Goal: Transaction & Acquisition: Purchase product/service

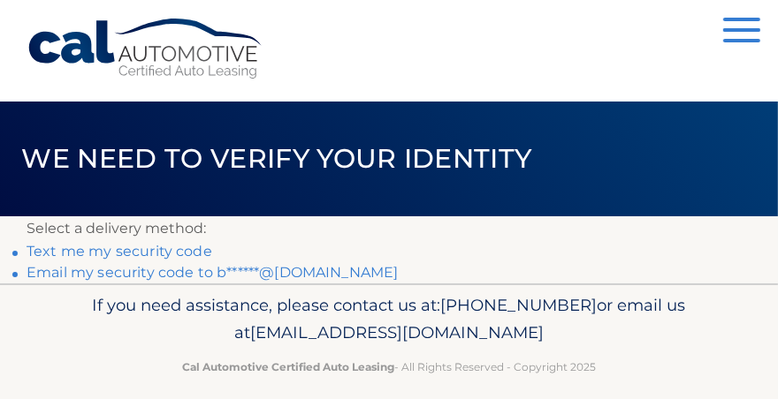
scroll to position [18, 0]
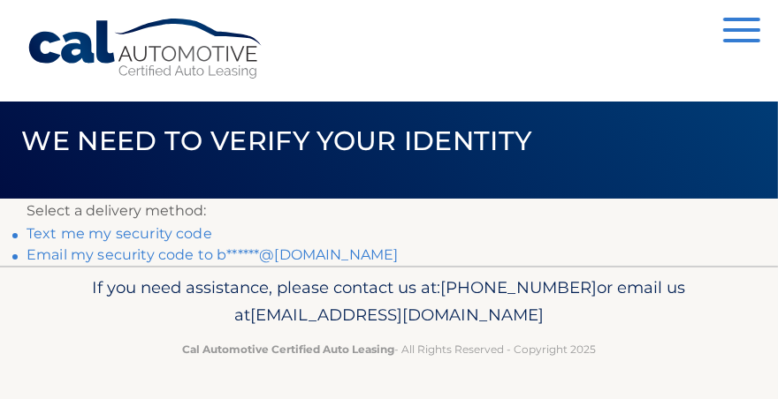
click at [201, 258] on link "Email my security code to b******@[DOMAIN_NAME]" at bounding box center [213, 255] width 372 height 17
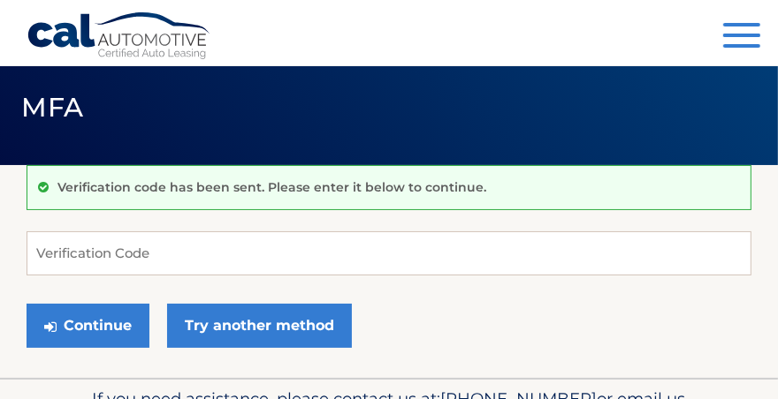
scroll to position [68, 0]
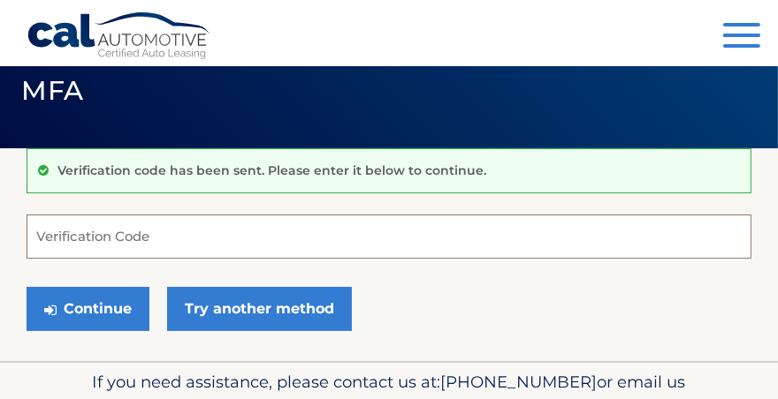
click at [231, 232] on input "Verification Code" at bounding box center [389, 237] width 725 height 44
type input "826649"
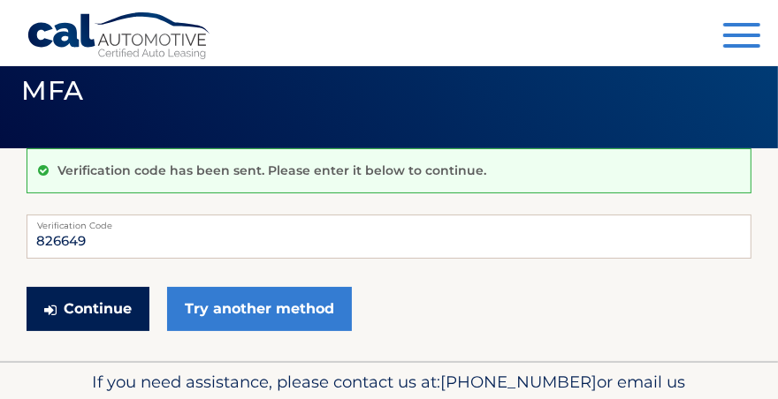
click at [106, 304] on button "Continue" at bounding box center [88, 309] width 123 height 44
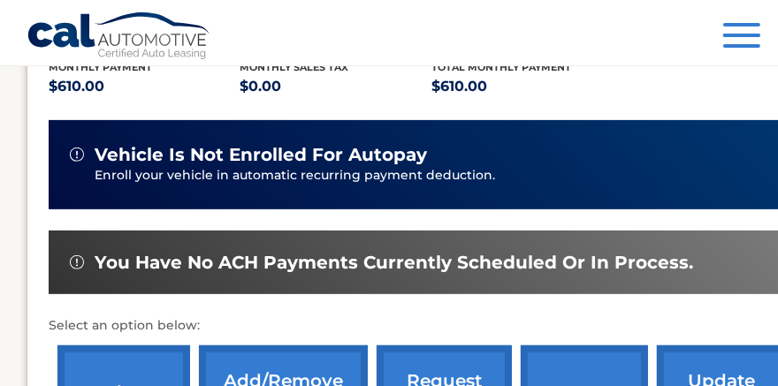
scroll to position [392, 0]
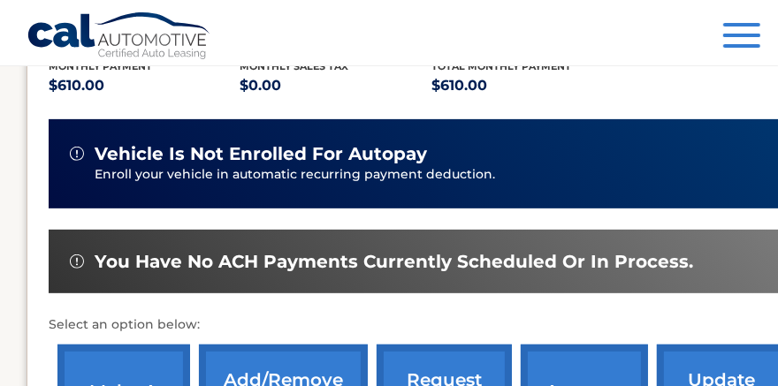
click at [351, 174] on p "Enroll your vehicle in automatic recurring payment deduction." at bounding box center [438, 174] width 686 height 19
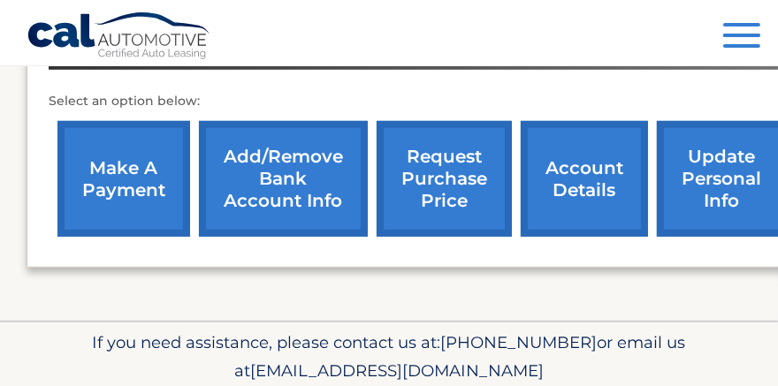
scroll to position [682, 0]
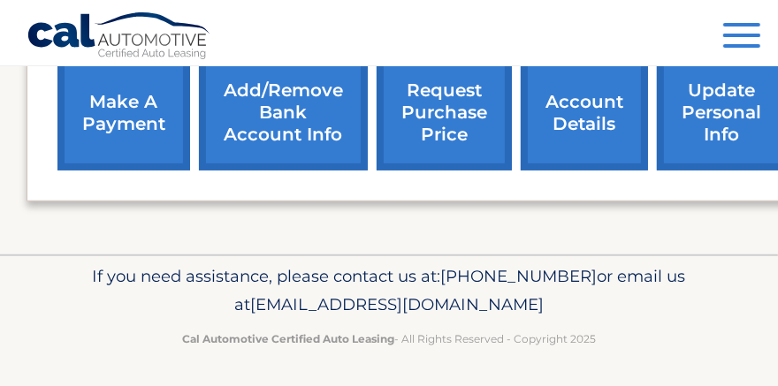
click at [137, 111] on link "make a payment" at bounding box center [123, 113] width 133 height 116
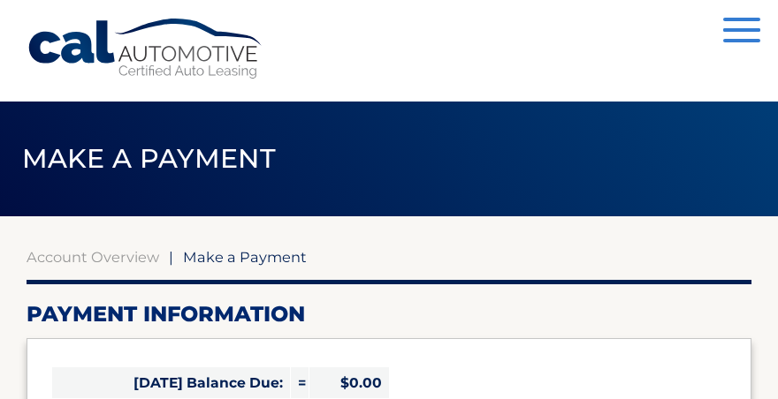
select select "MTBlMDI3ZjEtY2NmMi00M2JlLThhMDItNTQ5NWY0OGQxMGY1"
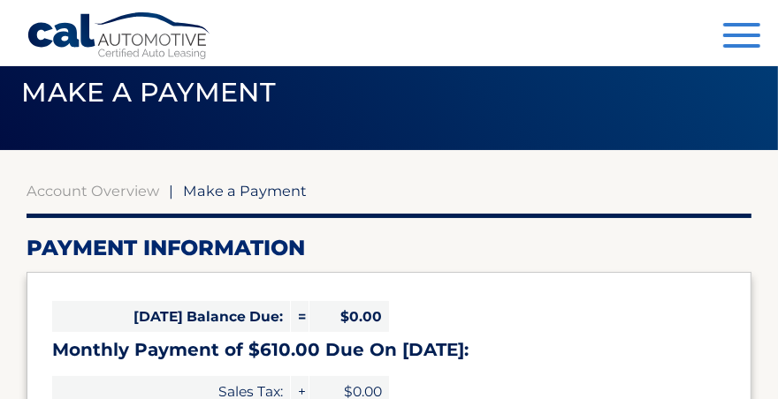
scroll to position [60, 0]
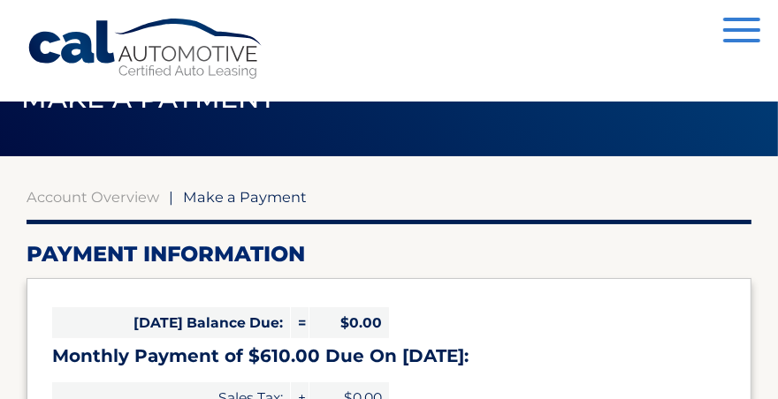
click at [738, 30] on span "button" at bounding box center [741, 30] width 37 height 4
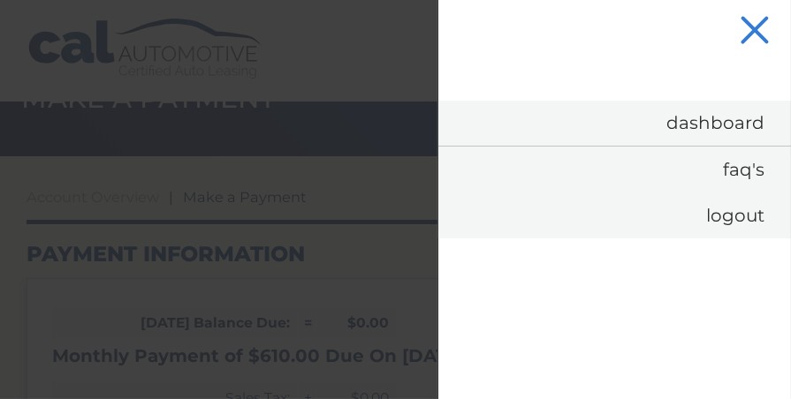
click at [759, 27] on span "button" at bounding box center [754, 30] width 29 height 29
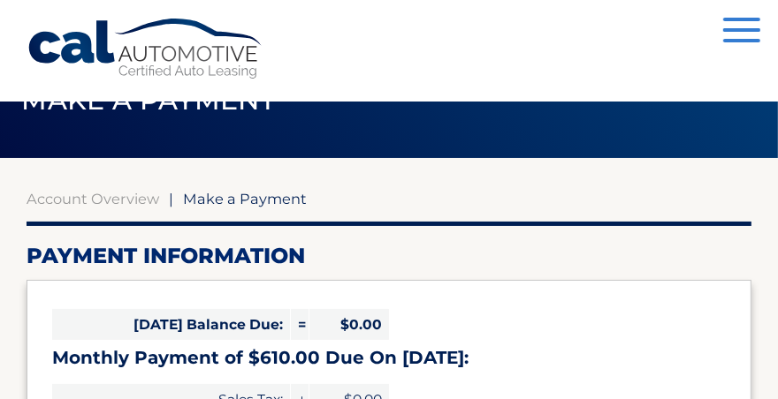
scroll to position [62, 0]
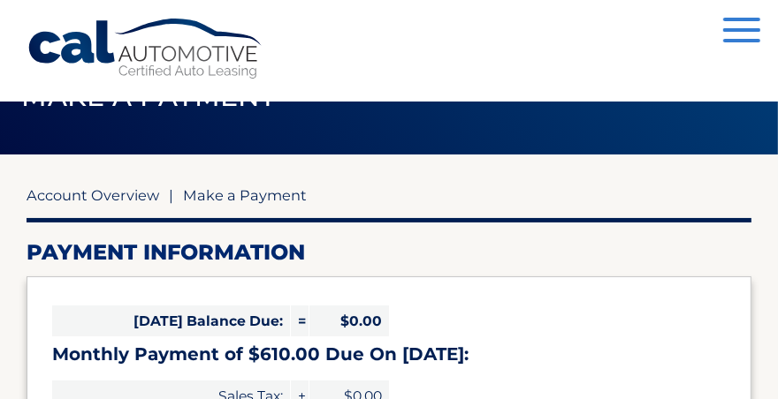
click at [124, 191] on link "Account Overview" at bounding box center [93, 195] width 133 height 18
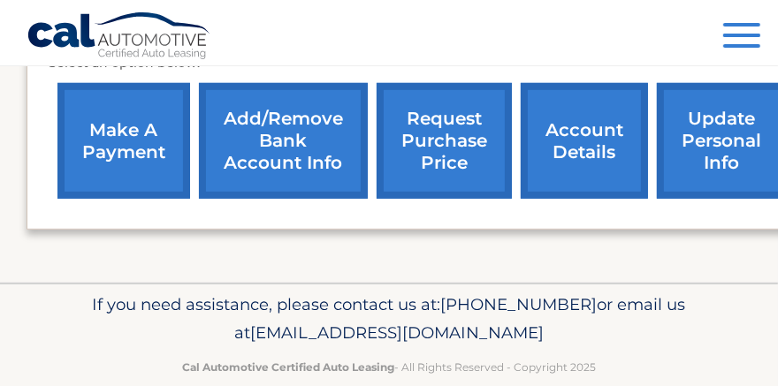
scroll to position [656, 0]
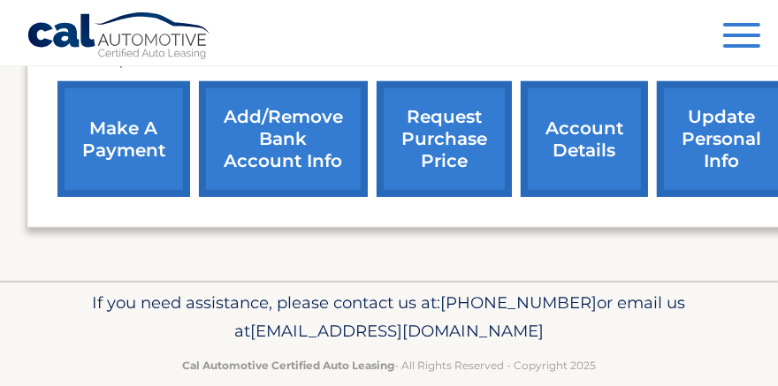
click at [295, 141] on link "Add/Remove bank account info" at bounding box center [283, 139] width 169 height 116
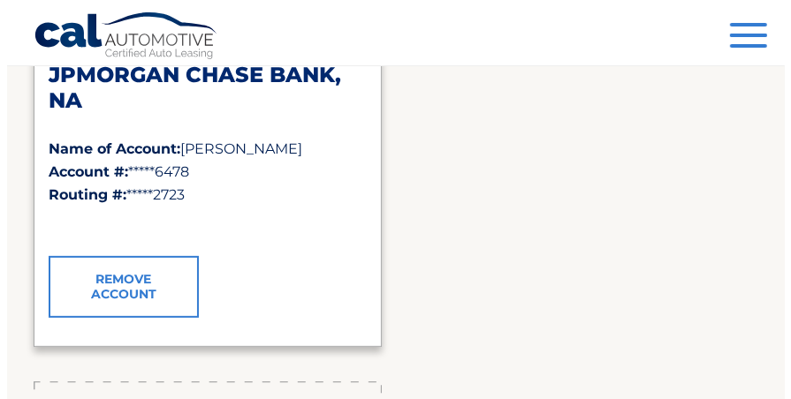
scroll to position [341, 0]
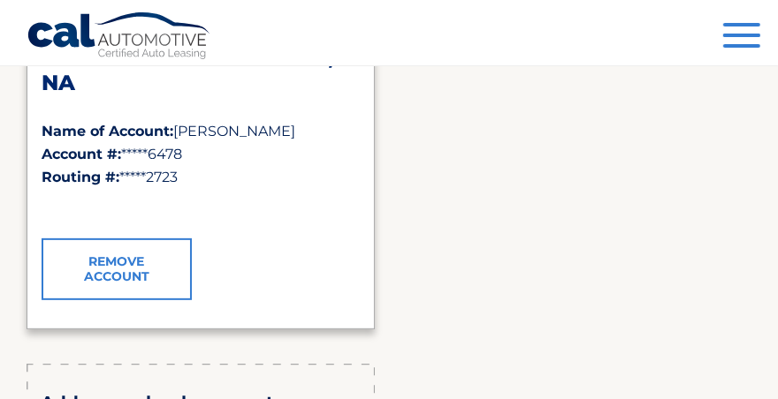
click at [111, 273] on link "Remove Account" at bounding box center [117, 270] width 150 height 62
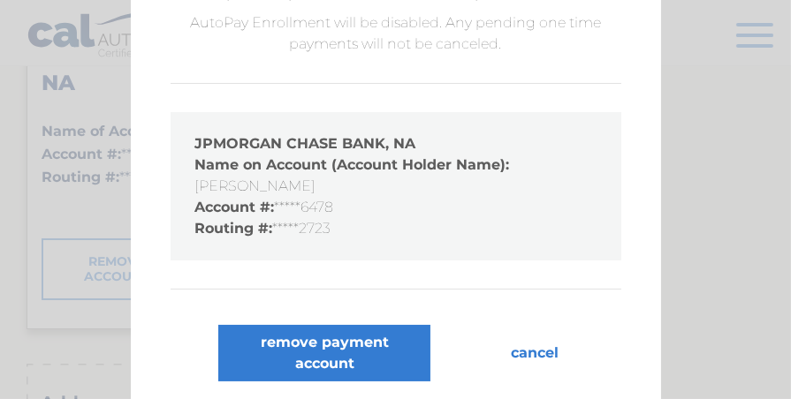
scroll to position [171, 0]
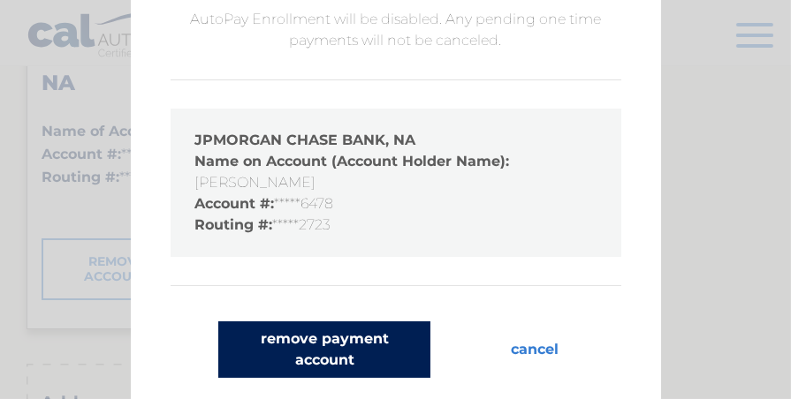
click at [339, 349] on button "remove payment account" at bounding box center [324, 350] width 212 height 57
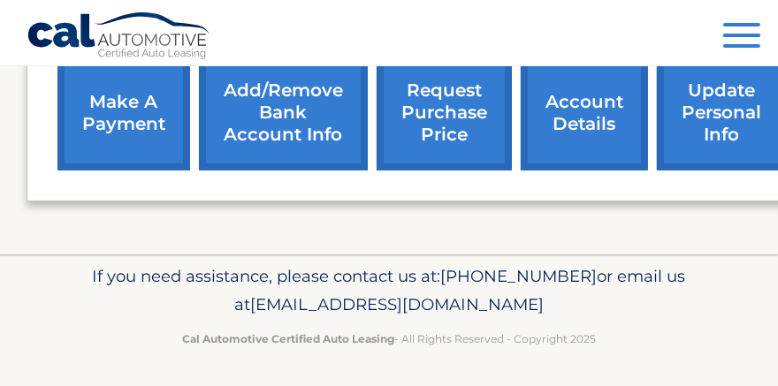
scroll to position [682, 0]
click at [139, 129] on link "make a payment" at bounding box center [123, 113] width 133 height 116
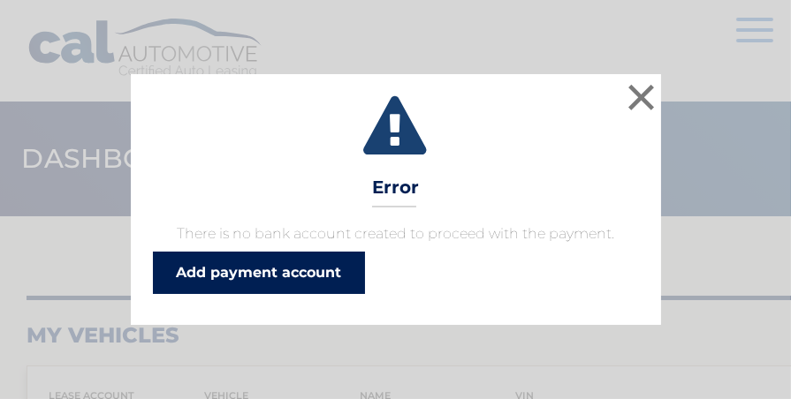
click at [301, 279] on link "Add payment account" at bounding box center [259, 273] width 212 height 42
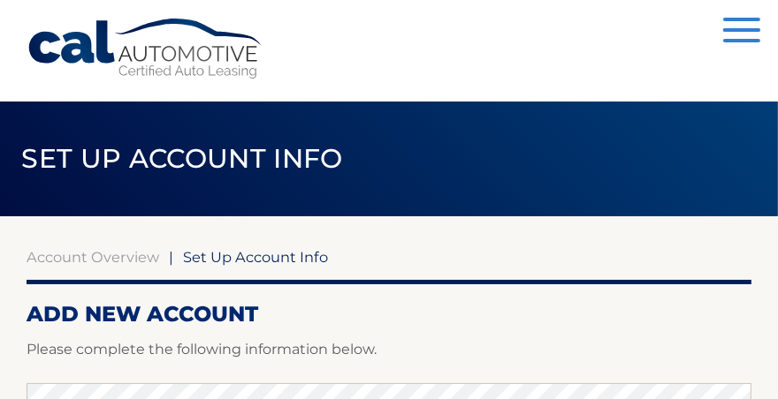
click at [740, 29] on span "button" at bounding box center [741, 30] width 37 height 4
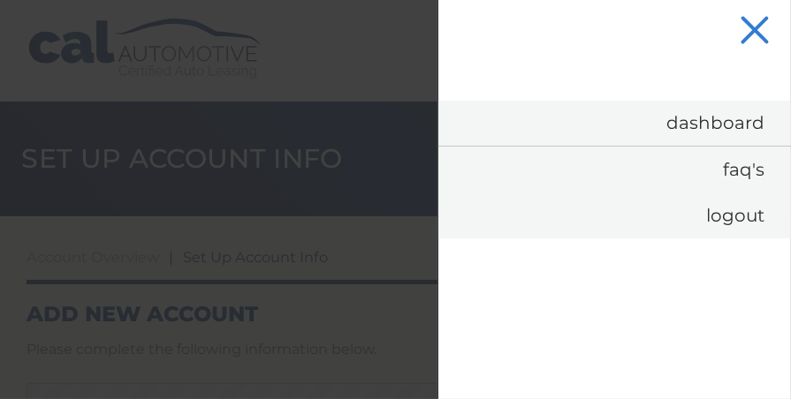
click at [740, 33] on button "Menu" at bounding box center [754, 32] width 37 height 29
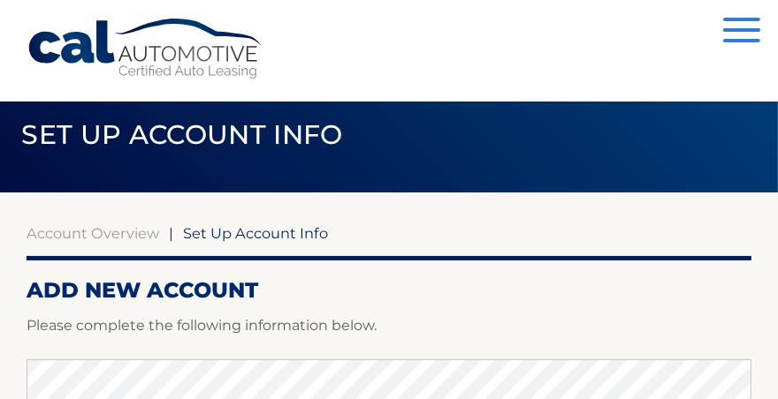
scroll to position [2, 0]
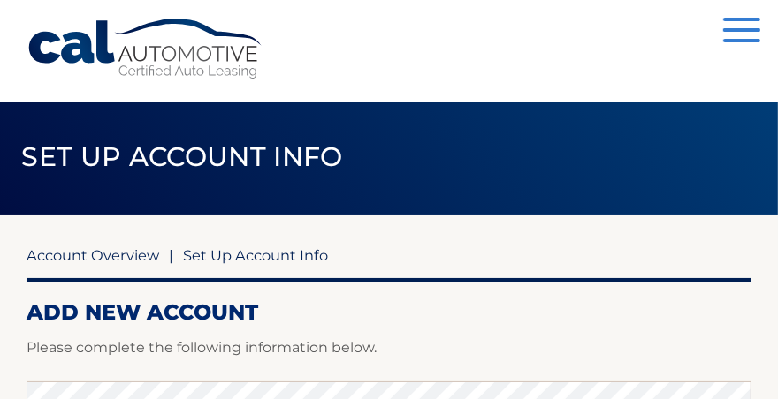
click at [110, 262] on link "Account Overview" at bounding box center [93, 256] width 133 height 18
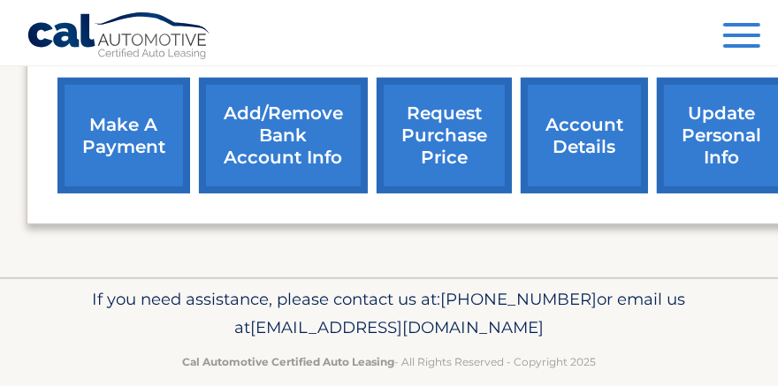
scroll to position [661, 0]
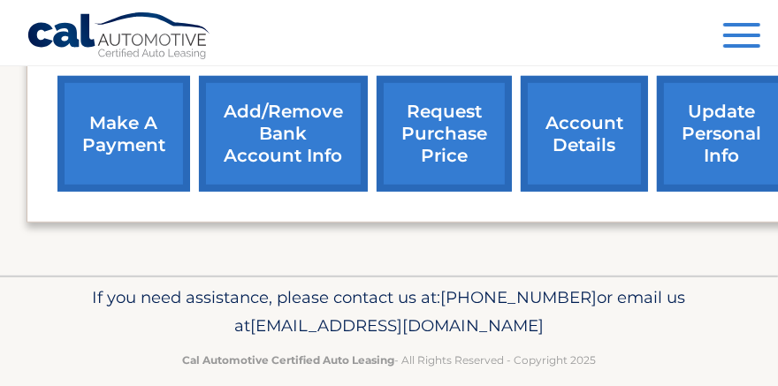
click at [139, 141] on link "make a payment" at bounding box center [123, 134] width 133 height 116
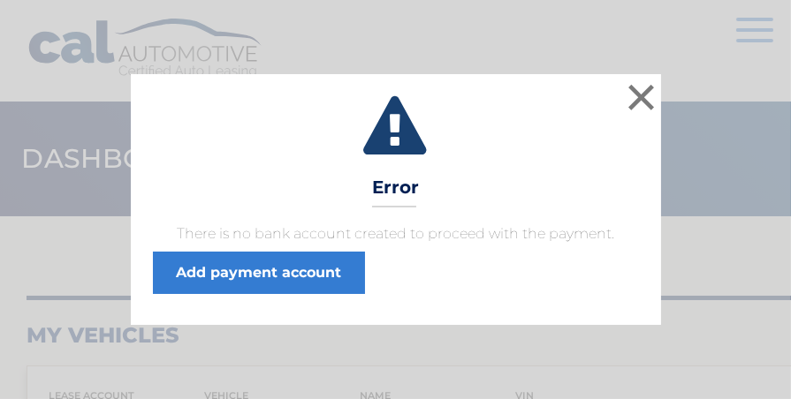
click at [639, 91] on button "×" at bounding box center [641, 97] width 35 height 35
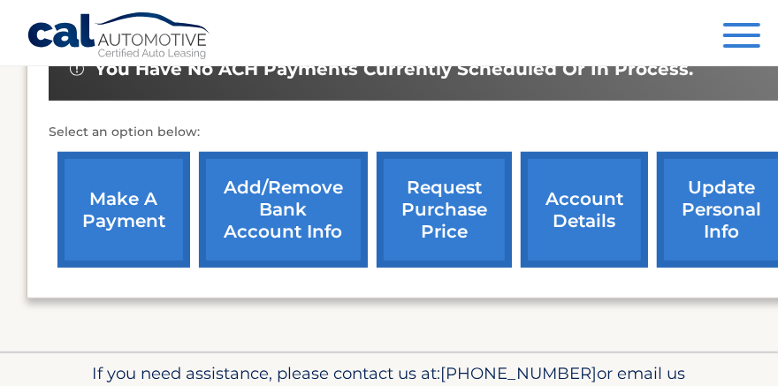
scroll to position [588, 0]
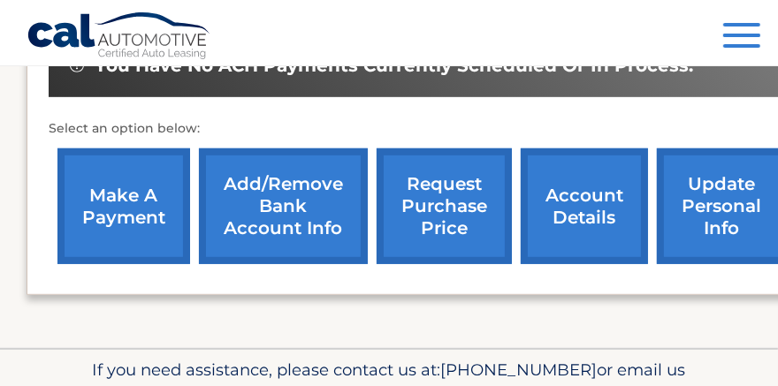
click at [145, 213] on link "make a payment" at bounding box center [123, 206] width 133 height 116
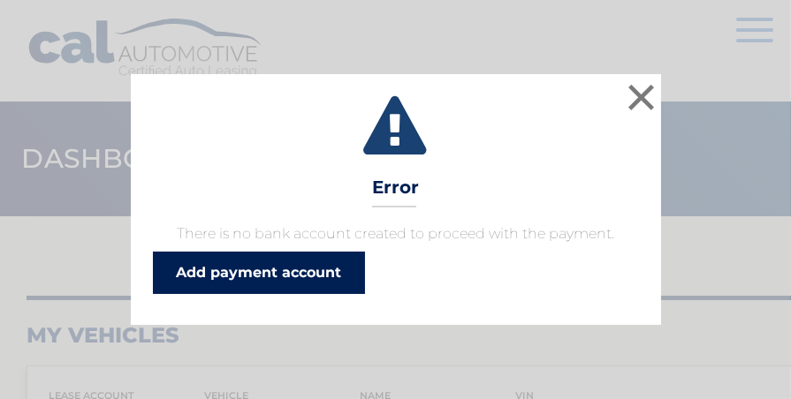
click at [297, 276] on link "Add payment account" at bounding box center [259, 273] width 212 height 42
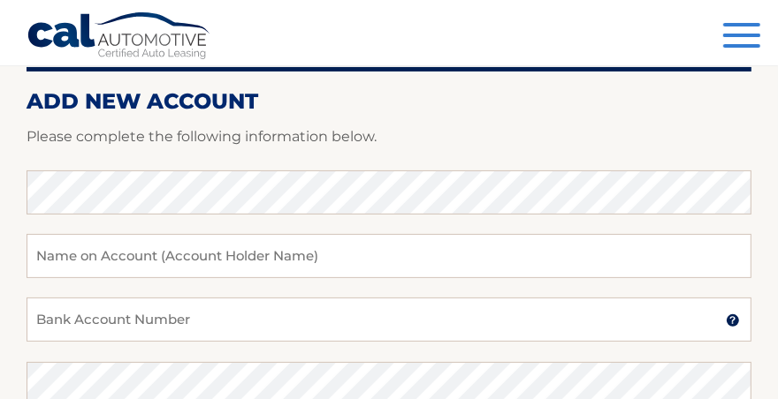
scroll to position [212, 0]
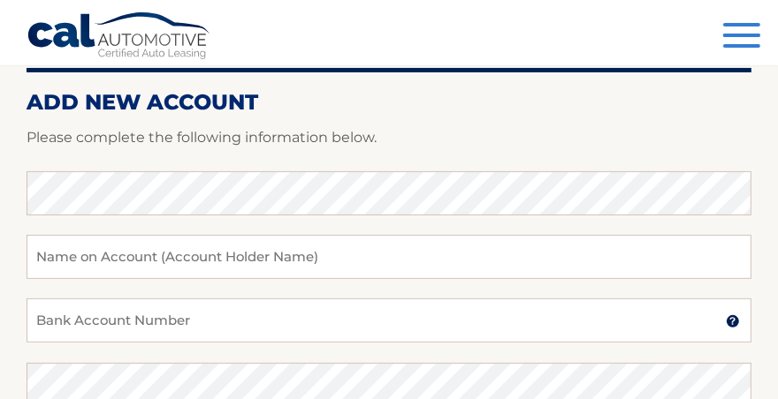
type input "Chris Holovka"
type input "9362816478"
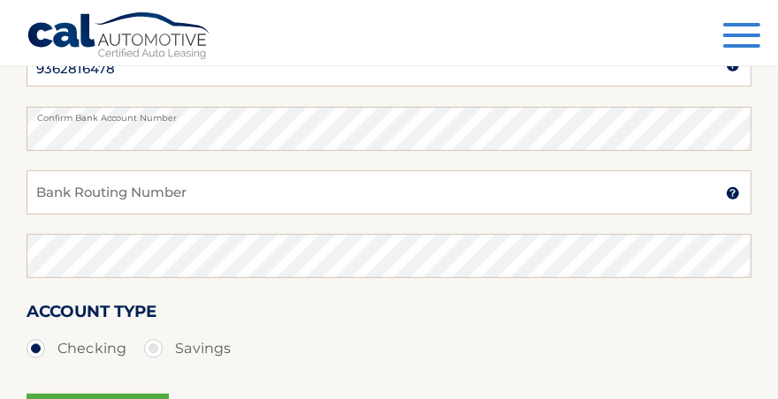
scroll to position [468, 0]
click at [357, 194] on input "Bank Routing Number" at bounding box center [389, 193] width 725 height 44
click at [241, 194] on input "Bank Routing Number" at bounding box center [389, 193] width 725 height 44
type input "021272723"
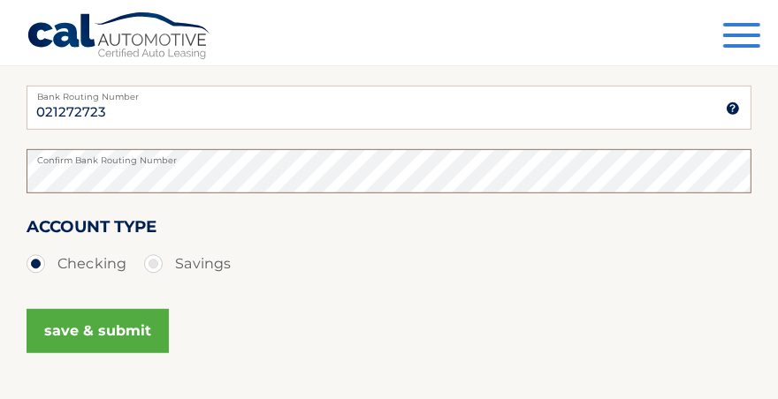
scroll to position [558, 0]
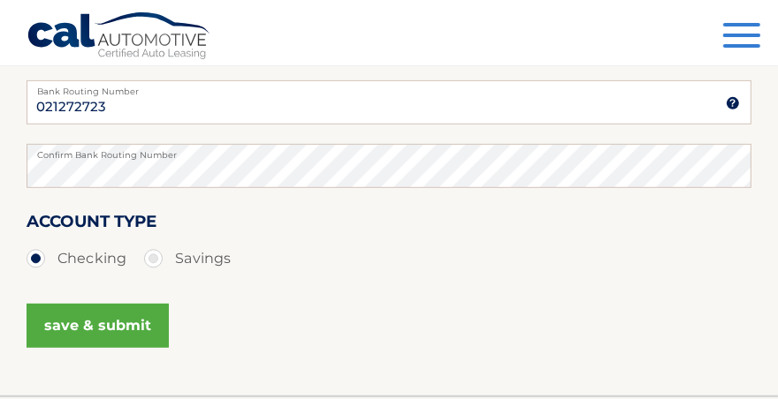
click at [119, 323] on button "save & submit" at bounding box center [98, 326] width 142 height 44
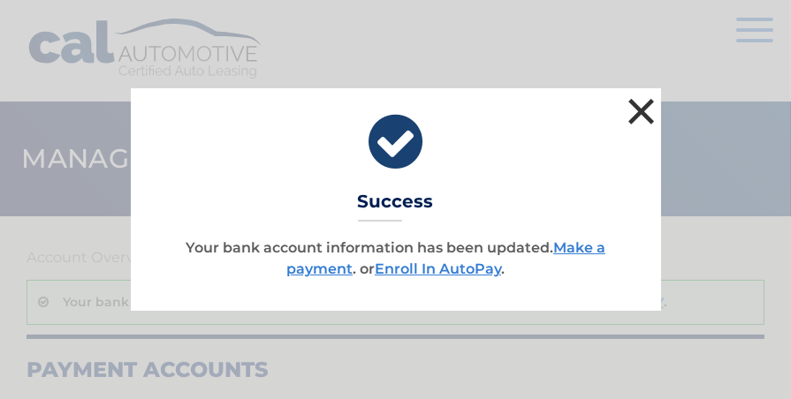
click at [637, 110] on button "×" at bounding box center [641, 111] width 35 height 35
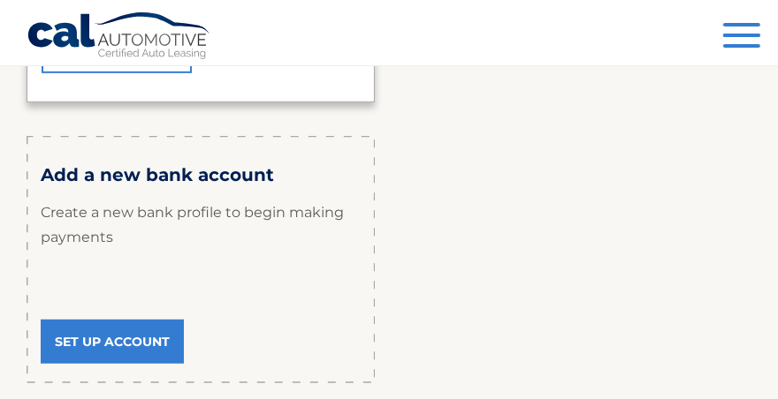
scroll to position [662, 0]
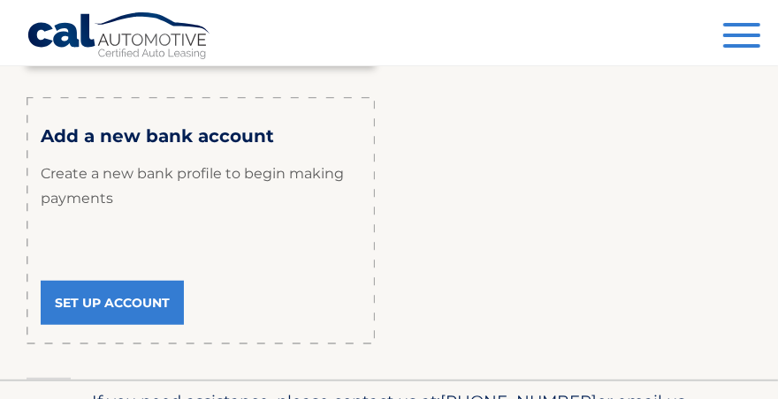
click at [148, 304] on link "Set Up Account" at bounding box center [112, 303] width 143 height 44
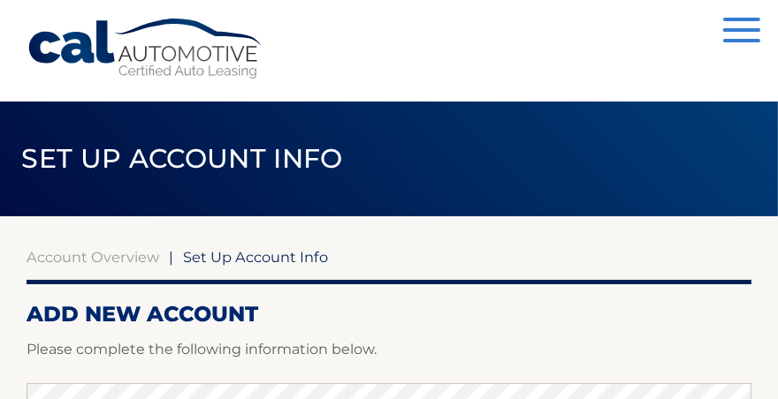
click at [743, 41] on span "button" at bounding box center [741, 41] width 37 height 4
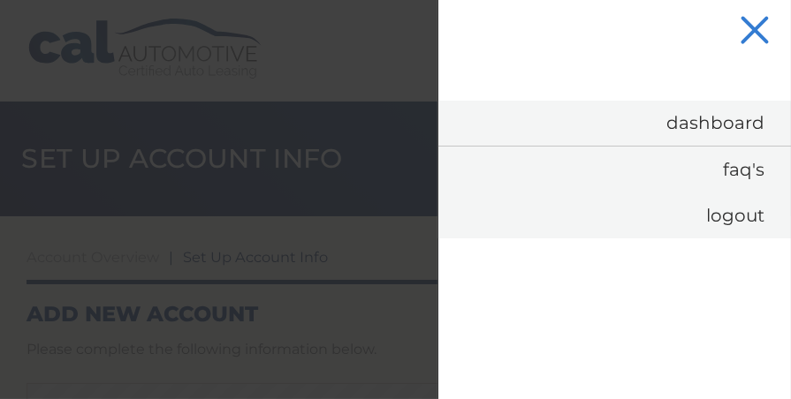
click at [753, 31] on span "button" at bounding box center [754, 30] width 29 height 29
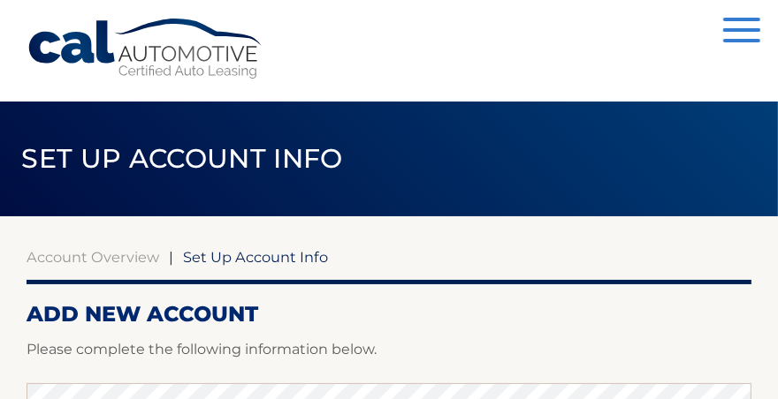
click at [125, 258] on link "Account Overview" at bounding box center [93, 257] width 133 height 18
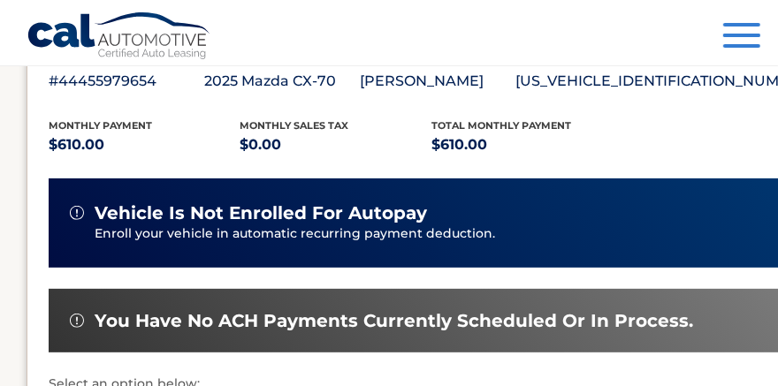
scroll to position [338, 0]
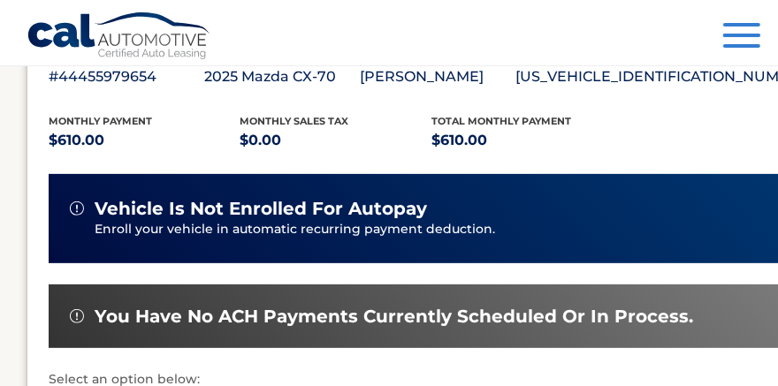
click at [200, 213] on span "vehicle is not enrolled for autopay" at bounding box center [261, 209] width 332 height 22
click at [376, 225] on p "Enroll your vehicle in automatic recurring payment deduction." at bounding box center [438, 229] width 686 height 19
click at [498, 220] on p "Enroll your vehicle in automatic recurring payment deduction." at bounding box center [438, 229] width 686 height 19
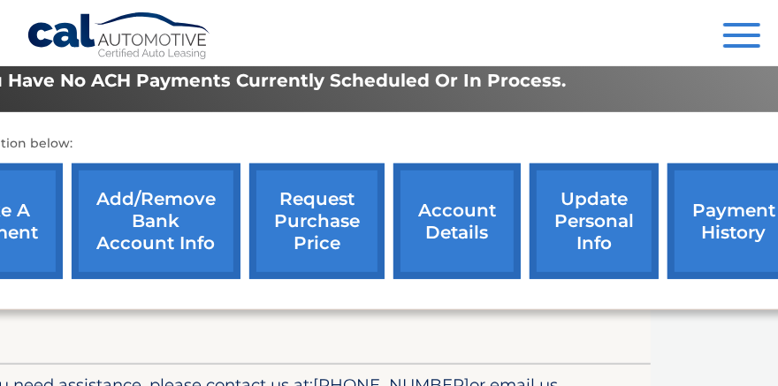
scroll to position [573, 0]
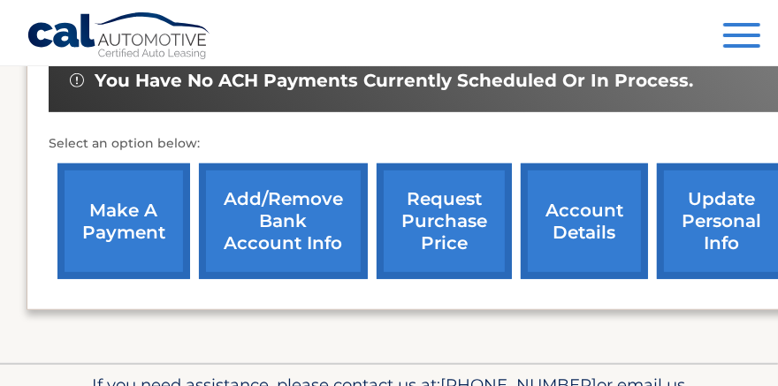
click at [146, 238] on link "make a payment" at bounding box center [123, 221] width 133 height 116
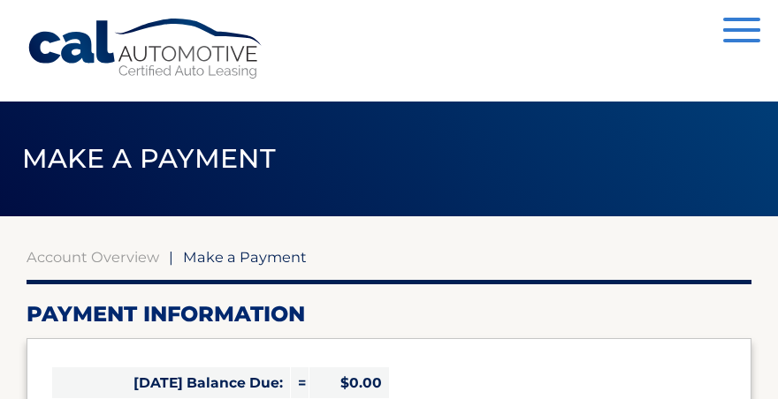
select select "OTkwMmJlZGEtMzU4Zi00MTNkLTlhYmUtYThhNDgyOGMwODlk"
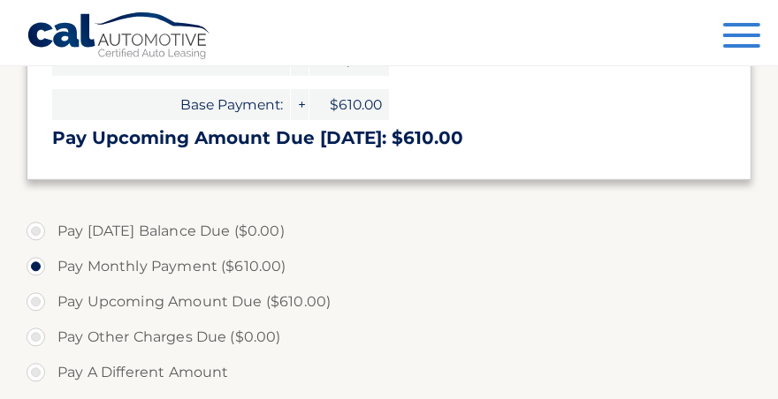
scroll to position [394, 0]
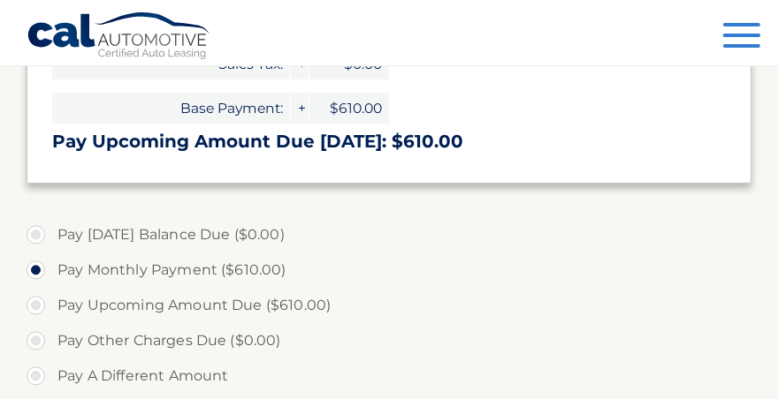
click at [35, 305] on label "Pay Upcoming Amount Due ($610.00)" at bounding box center [389, 305] width 725 height 35
click at [35, 305] on input "Pay Upcoming Amount Due ($610.00)" at bounding box center [43, 302] width 18 height 28
radio input "true"
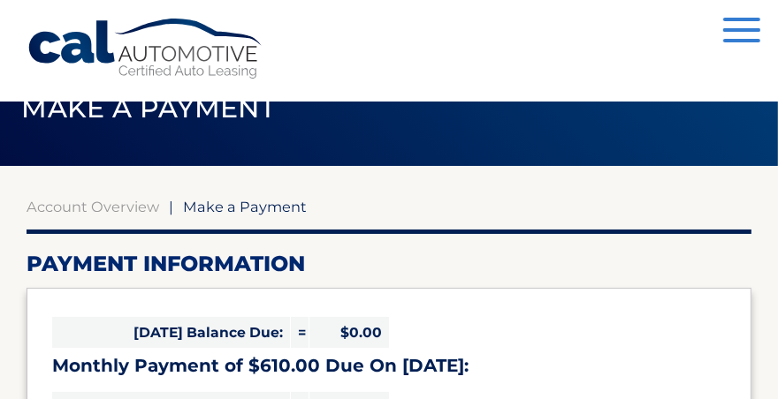
scroll to position [49, 0]
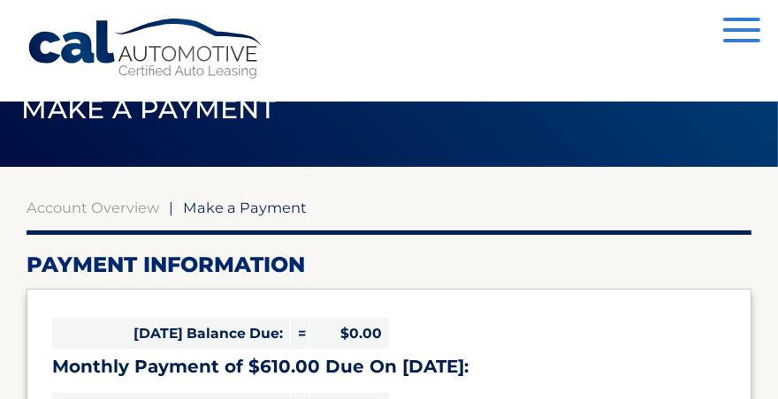
click at [731, 41] on span "button" at bounding box center [741, 41] width 37 height 4
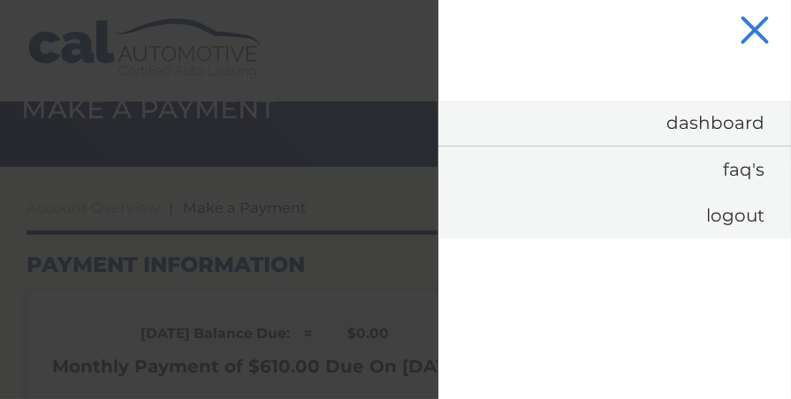
click at [752, 34] on span "button" at bounding box center [754, 30] width 29 height 29
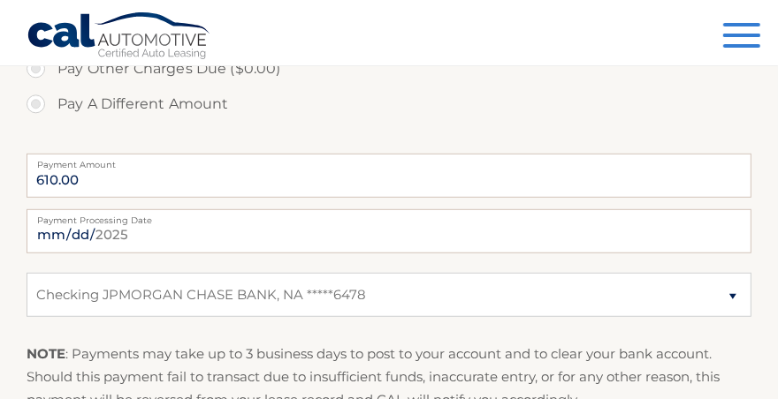
scroll to position [680, 0]
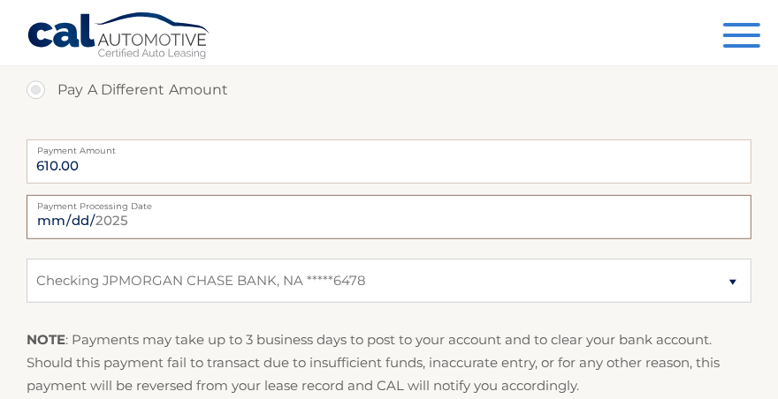
click at [201, 224] on input "2025-09-06" at bounding box center [389, 217] width 725 height 44
type input "2025-09-26"
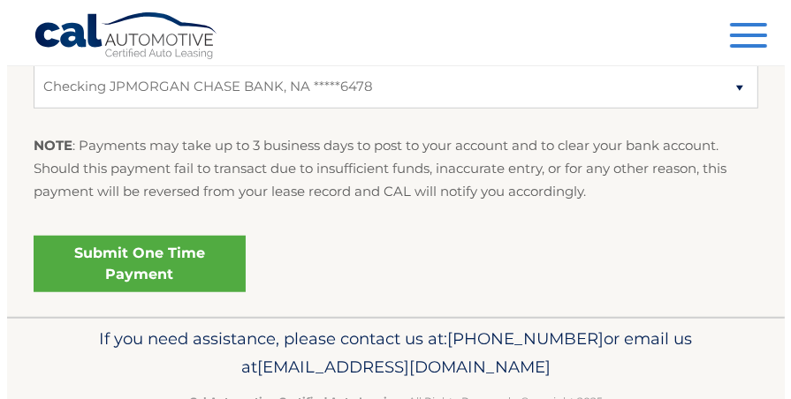
scroll to position [877, 0]
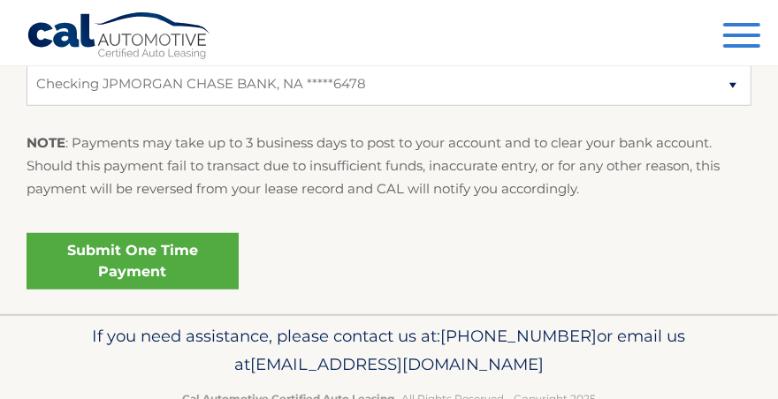
click at [200, 262] on link "Submit One Time Payment" at bounding box center [133, 261] width 212 height 57
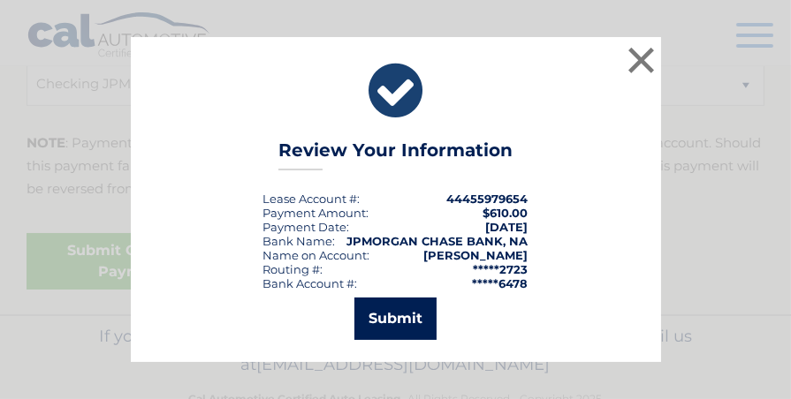
click at [398, 316] on button "Submit" at bounding box center [395, 319] width 82 height 42
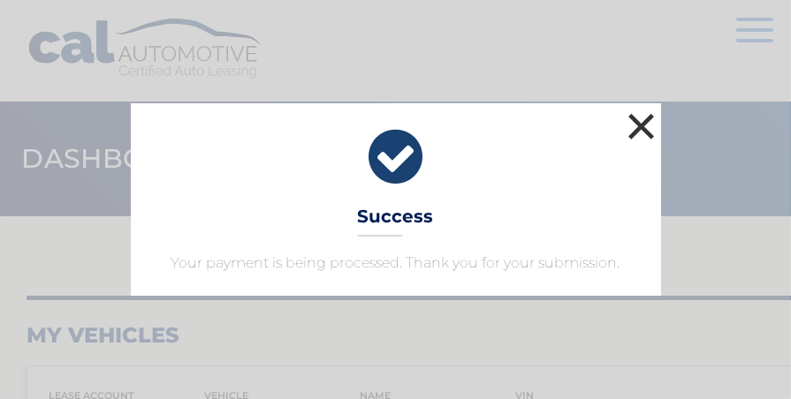
click at [638, 129] on button "×" at bounding box center [641, 126] width 35 height 35
